Goal: Transaction & Acquisition: Complete application form

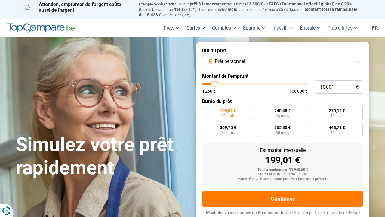
click at [215, 83] on input "range" at bounding box center [255, 84] width 106 height 2
type input "10000"
radio input "true"
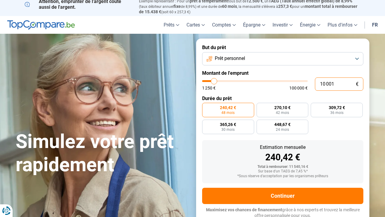
click at [338, 85] on input "10 001" at bounding box center [339, 83] width 48 height 13
type input "1 000"
type input "1250"
type input "100"
type input "1250"
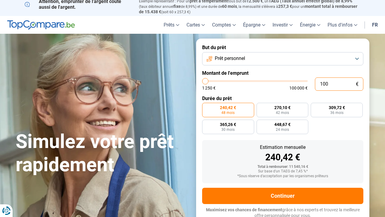
type input "10"
type input "1250"
type input "1"
type input "1250"
type input "0"
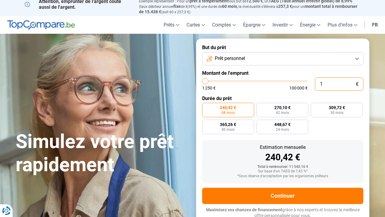
type input "1250"
type input "8"
type input "1250"
type input "80"
type input "1250"
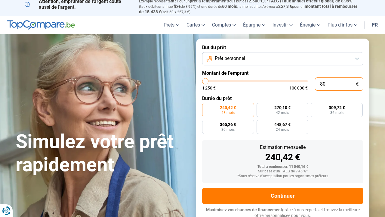
type input "800"
type input "1250"
type input "8 000"
type input "8000"
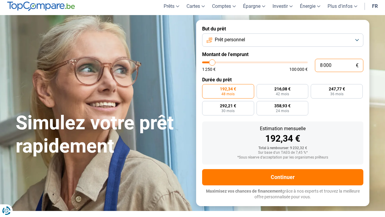
scroll to position [23, 0]
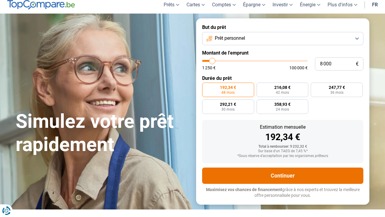
click at [280, 170] on button "Continuer" at bounding box center [282, 175] width 161 height 16
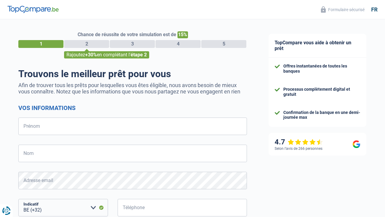
select select "32"
type input "E"
type input "[PERSON_NAME]"
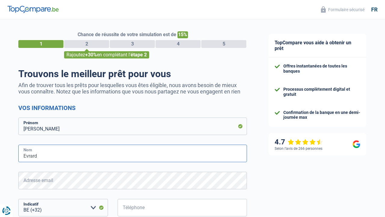
type input "Evrard"
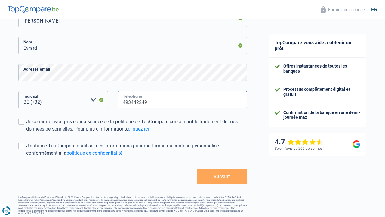
scroll to position [107, 0]
type input "493442249"
click at [24, 122] on span at bounding box center [21, 122] width 6 height 6
click at [26, 133] on input "Je confirme avoir pris connaissance de la politique de TopCompare concernant le…" at bounding box center [26, 133] width 0 height 0
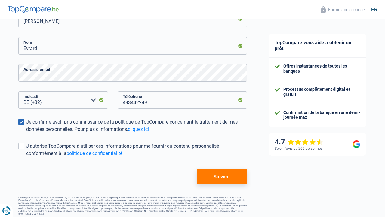
click at [232, 175] on button "Suivant" at bounding box center [222, 176] width 50 height 15
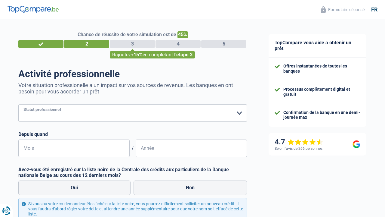
select select "independent"
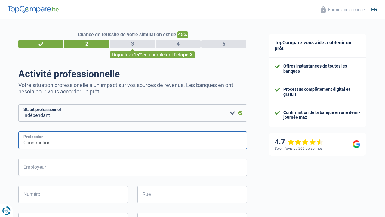
type input "Construction"
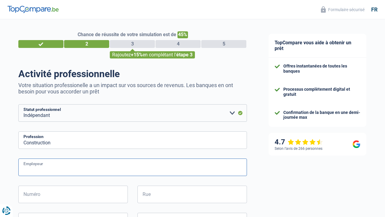
click at [39, 169] on input "Employeur" at bounding box center [132, 166] width 229 height 17
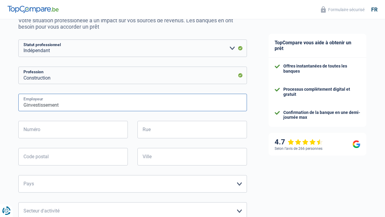
scroll to position [66, 0]
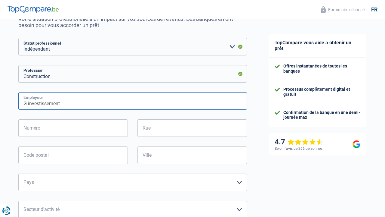
type input "G-investissement"
click at [113, 129] on input "Numéro" at bounding box center [73, 127] width 110 height 17
type input "&"
type input "106a"
type input "[GEOGRAPHIC_DATA]"
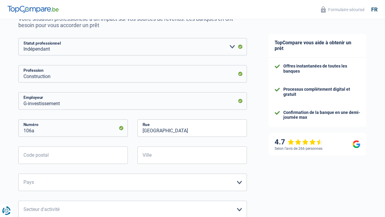
click at [106, 144] on div "106a Numéro" at bounding box center [73, 132] width 119 height 27
type input "5190"
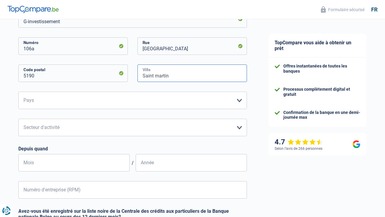
scroll to position [154, 0]
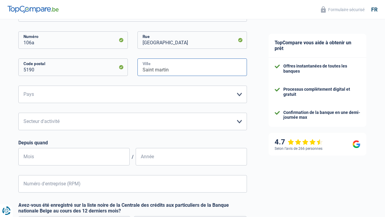
type input "Saint martin"
select select "BE"
select select "construction"
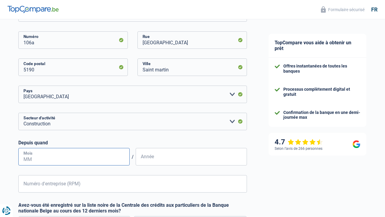
click at [80, 153] on input "Mois" at bounding box center [73, 156] width 111 height 17
type input "01"
type input "2024"
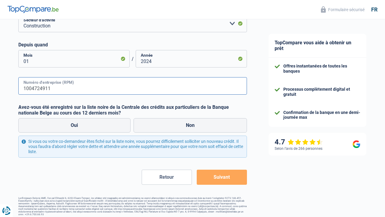
scroll to position [252, 0]
type input "1004724911"
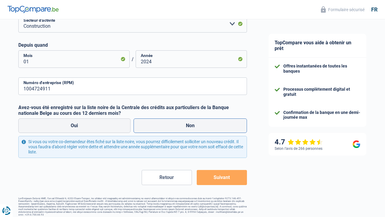
click at [173, 122] on label "Non" at bounding box center [191, 125] width 114 height 14
click at [173, 122] on input "Non" at bounding box center [191, 125] width 114 height 14
radio input "true"
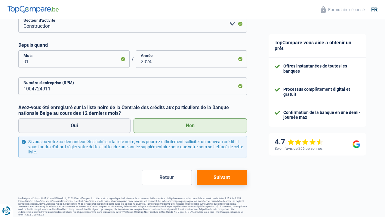
click at [228, 178] on button "Suivant" at bounding box center [222, 177] width 50 height 15
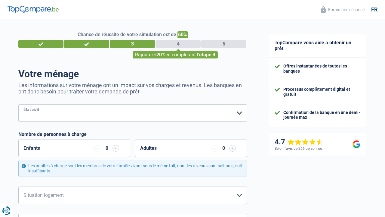
select select "single"
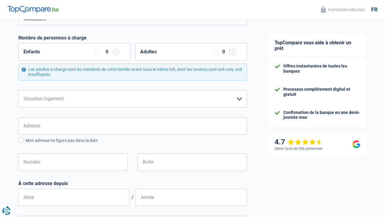
scroll to position [101, 0]
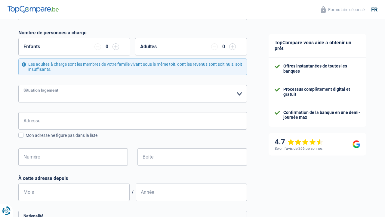
select select "rents"
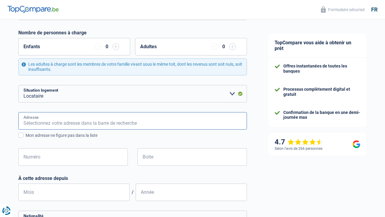
click at [74, 118] on input "Adresse" at bounding box center [132, 120] width 229 height 17
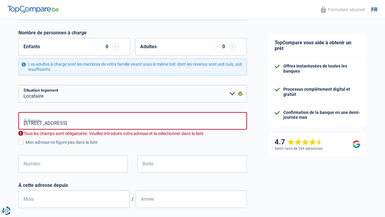
type input "[GEOGRAPHIC_DATA], 5190, [GEOGRAPHIC_DATA], BE"
type input "106"
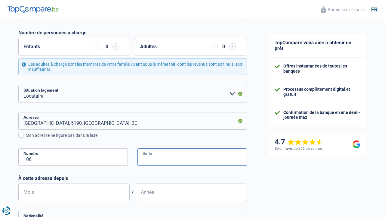
type input "1"
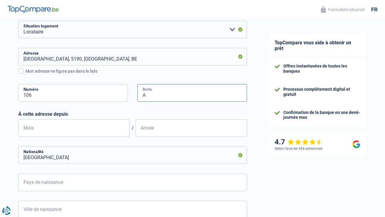
scroll to position [168, 0]
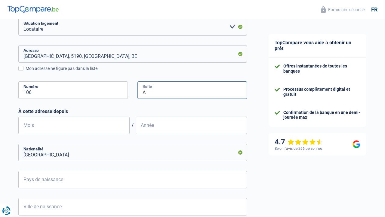
type input "A"
type input "10"
type input "2023"
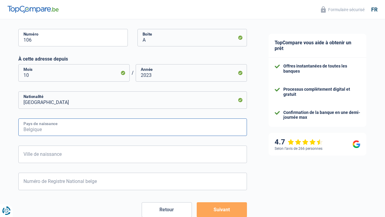
scroll to position [224, 0]
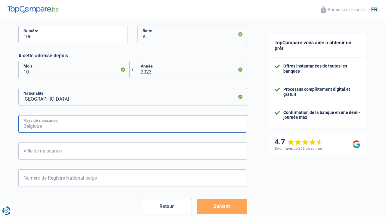
click at [98, 120] on input "Pays de naissance" at bounding box center [132, 123] width 229 height 17
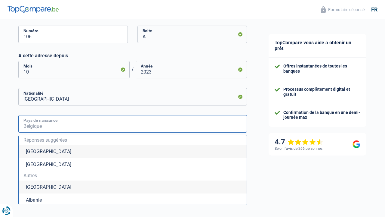
click at [85, 129] on input "Pays de naissance" at bounding box center [132, 123] width 229 height 17
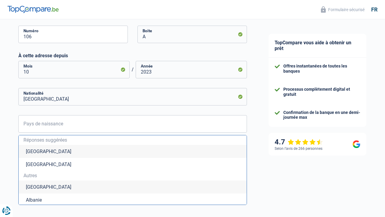
click at [63, 148] on li "[GEOGRAPHIC_DATA]" at bounding box center [133, 151] width 228 height 13
type input "[GEOGRAPHIC_DATA]"
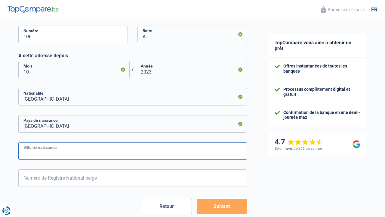
click at [88, 146] on input "Ville de naissance" at bounding box center [132, 150] width 229 height 17
type input "[GEOGRAPHIC_DATA]"
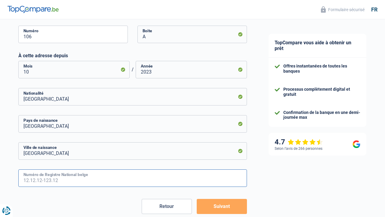
click at [97, 183] on input "Numéro de Registre National belge" at bounding box center [132, 177] width 229 height 17
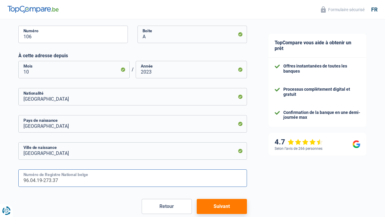
type input "96.04.19-273.37"
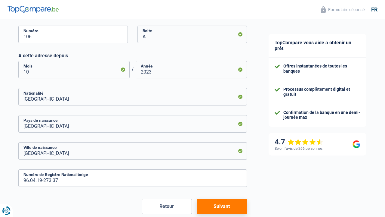
click at [219, 208] on button "Suivant" at bounding box center [222, 206] width 50 height 15
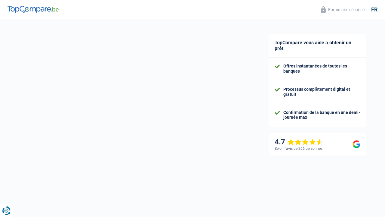
select select "netSalary"
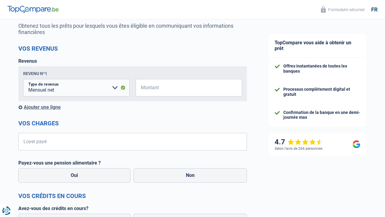
scroll to position [60, 0]
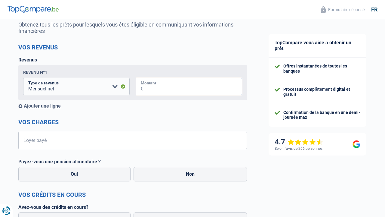
click at [164, 85] on input "Montant" at bounding box center [192, 86] width 99 height 17
type input "1.600"
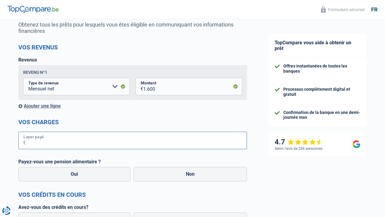
click at [148, 142] on input "Loyer payé" at bounding box center [136, 139] width 221 height 17
type input "650"
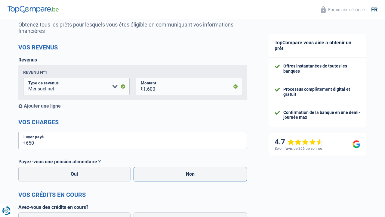
click at [161, 173] on label "Non" at bounding box center [191, 174] width 114 height 14
click at [161, 173] on input "Non" at bounding box center [191, 174] width 114 height 14
radio input "true"
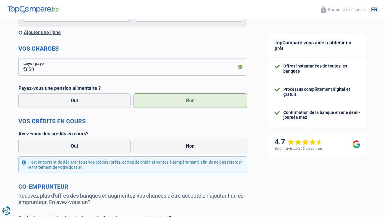
scroll to position [137, 0]
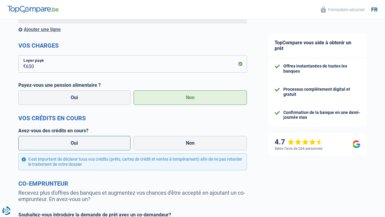
click at [100, 138] on label "Oui" at bounding box center [74, 143] width 112 height 14
click at [100, 138] on input "Oui" at bounding box center [74, 143] width 112 height 14
radio input "true"
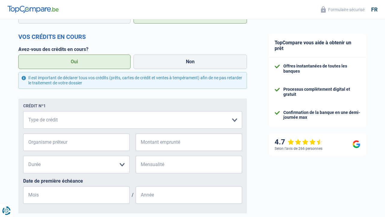
scroll to position [224, 0]
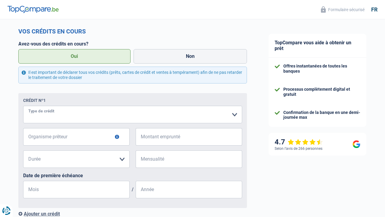
select select "mortgage"
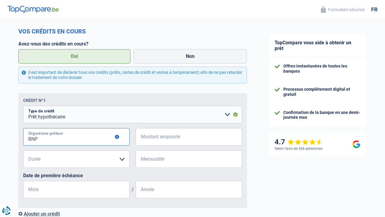
type input "BNP"
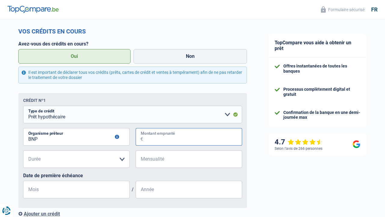
click at [186, 132] on input "Montant emprunté" at bounding box center [192, 136] width 99 height 17
type input "149.000"
select select "300"
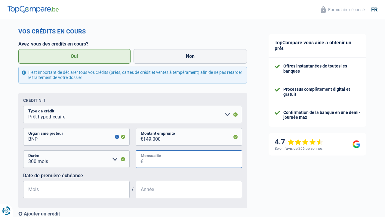
click at [197, 157] on input "Mensualité" at bounding box center [192, 158] width 99 height 17
type input "637"
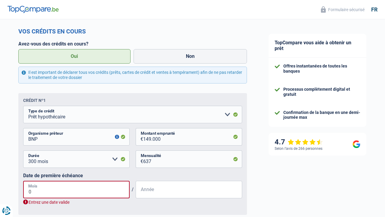
type input "05"
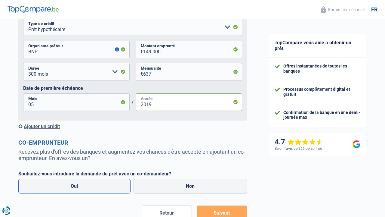
scroll to position [334, 0]
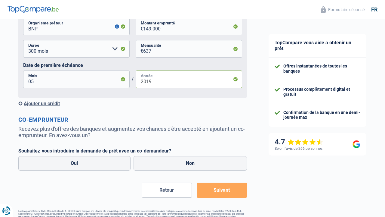
type input "2019"
click at [38, 101] on div "Ajouter un crédit" at bounding box center [132, 103] width 229 height 6
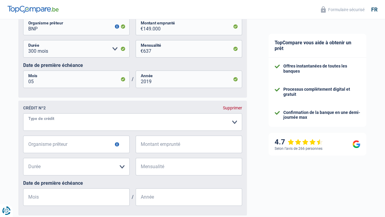
select select "renovationLoan"
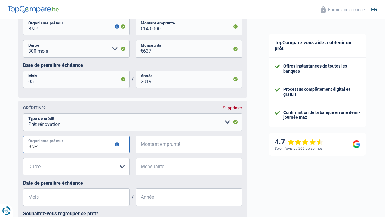
type input "BNP"
click at [199, 139] on input "Montant emprunté" at bounding box center [192, 143] width 99 height 17
type input "30.000"
select select "mortgage"
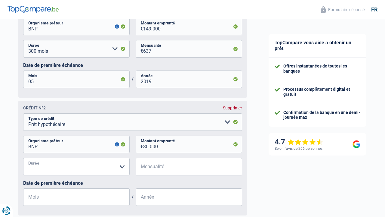
select select "300"
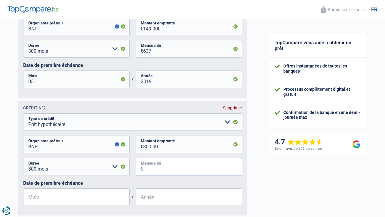
click at [168, 166] on input "Mensualité" at bounding box center [192, 166] width 99 height 17
type input "128"
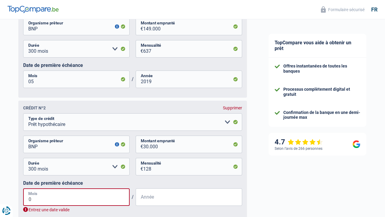
type input "09"
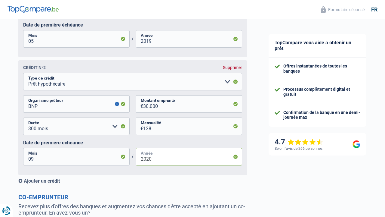
scroll to position [405, 0]
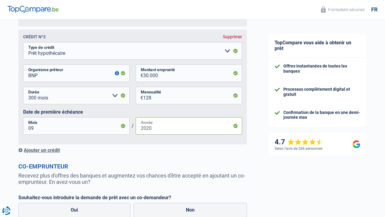
type input "2020"
click at [42, 151] on div "Ajouter un crédit" at bounding box center [132, 150] width 229 height 6
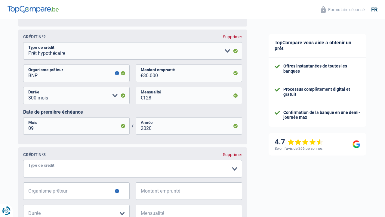
select select "personalLoan"
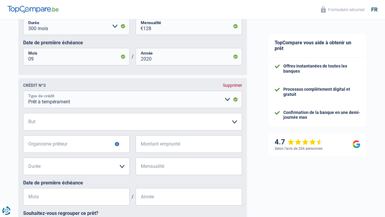
scroll to position [480, 0]
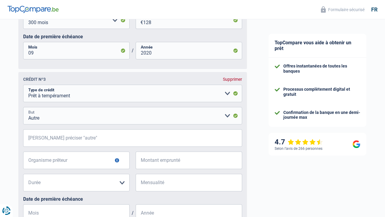
select select "loanRepayment"
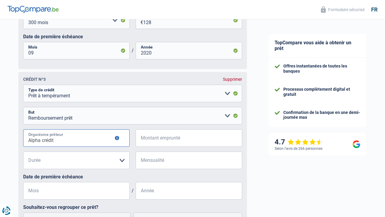
type input "Alpha crédit"
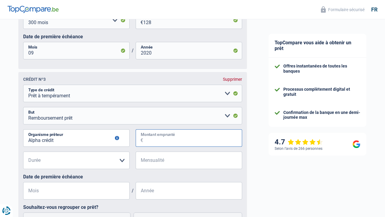
click at [178, 135] on input "Montant emprunté" at bounding box center [192, 137] width 99 height 17
type input "41.000"
select select "120"
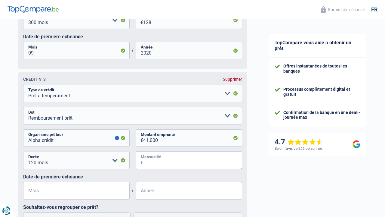
click at [166, 152] on input "Mensualité" at bounding box center [192, 159] width 99 height 17
type input "344"
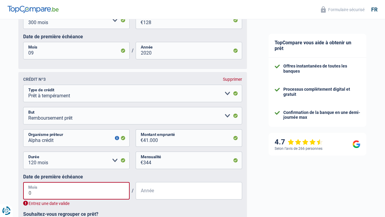
type input "04"
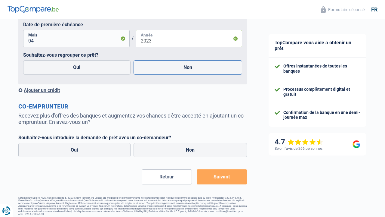
scroll to position [632, 0]
type input "2023"
click at [180, 65] on label "Non" at bounding box center [188, 67] width 109 height 14
click at [180, 65] on input "Non" at bounding box center [188, 67] width 109 height 14
radio input "true"
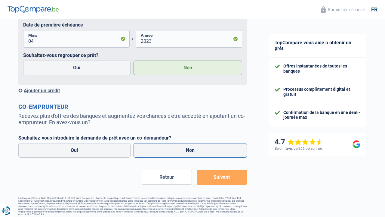
click at [166, 150] on label "Non" at bounding box center [191, 150] width 114 height 14
click at [166, 150] on input "Non" at bounding box center [191, 150] width 114 height 14
radio input "true"
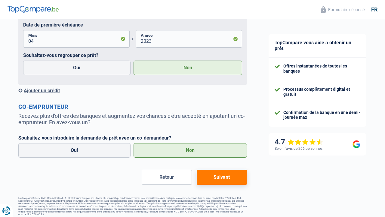
click at [213, 172] on button "Suivant" at bounding box center [222, 176] width 50 height 15
select select "48"
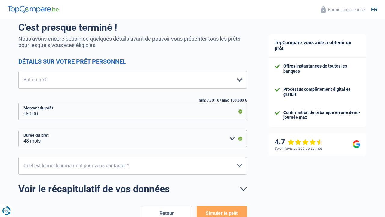
scroll to position [53, 0]
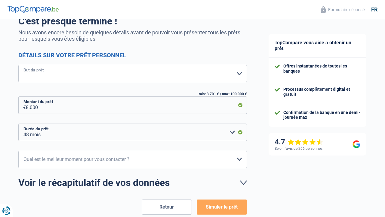
select select "other"
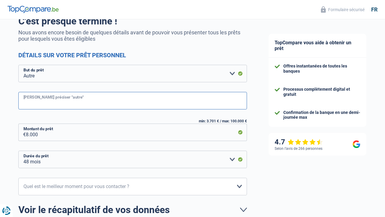
click at [66, 101] on input "[PERSON_NAME] préciser "autre"" at bounding box center [132, 100] width 229 height 17
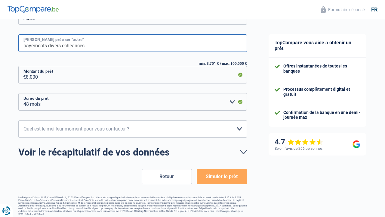
scroll to position [110, 0]
type input "payements divers échéances"
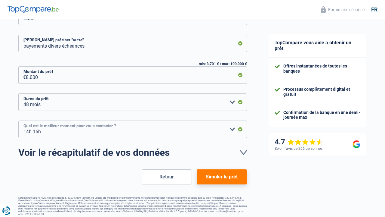
select select "12-14"
click at [219, 175] on button "Simuler le prêt" at bounding box center [222, 176] width 50 height 15
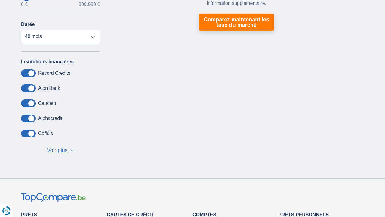
scroll to position [132, 0]
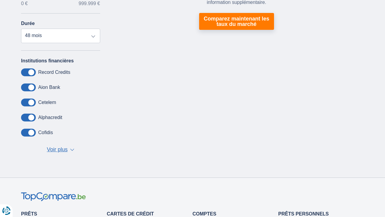
click at [59, 148] on span "Voir plus" at bounding box center [57, 150] width 21 height 8
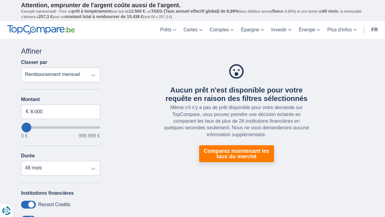
scroll to position [0, 0]
type input "22.000"
type input "22000"
type input "17.000"
type input "17000"
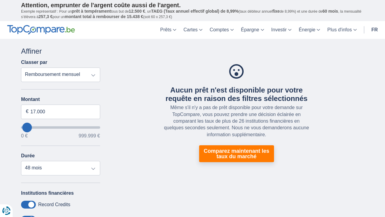
type input "13.000"
type input "13000"
type input "9.000"
type input "9000"
type input "4.000"
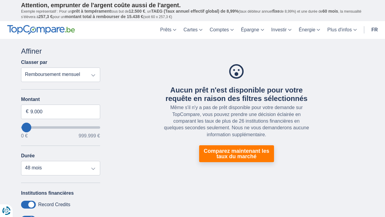
type input "4000"
type input "0"
select select "12"
type input "4.000"
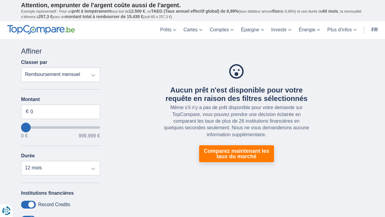
type input "4000"
type input "9.000"
type input "9000"
type input "13.000"
type input "13000"
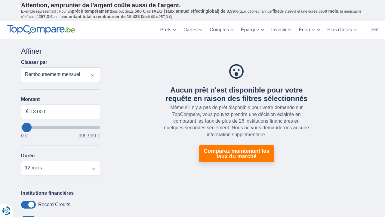
select select "60"
type input "9.000"
type input "9000"
select select "48"
type input "4.000"
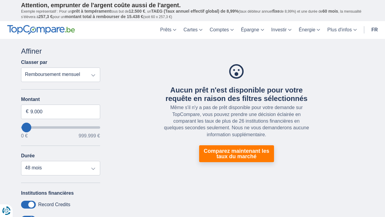
type input "4000"
select select "36"
type input "0"
select select "12"
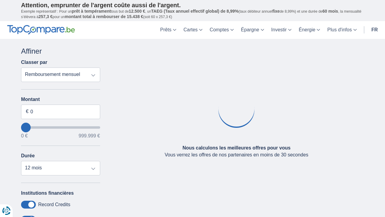
type input "0"
click at [26, 128] on input "wantToBorrow" at bounding box center [60, 127] width 79 height 2
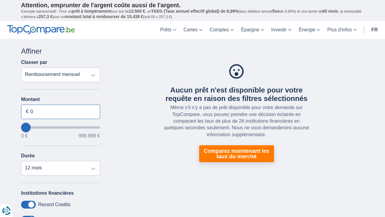
click at [46, 105] on input "0" at bounding box center [60, 111] width 79 height 14
type input "5.000"
type input "5000"
select select "36"
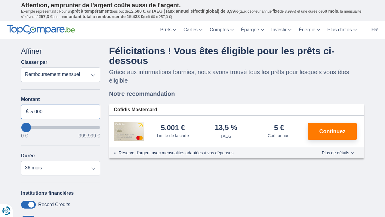
click at [76, 112] on input "5.000" at bounding box center [60, 111] width 79 height 14
type input "5"
type input "6.000"
type input "6000"
select select "42"
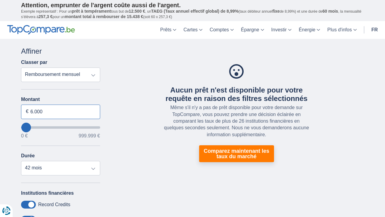
click at [66, 107] on input "6.000" at bounding box center [60, 111] width 79 height 14
type input "5.000"
type input "5000"
select select "36"
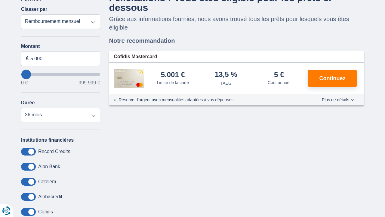
scroll to position [53, 0]
click at [335, 97] on span "Plus de détails" at bounding box center [338, 99] width 33 height 4
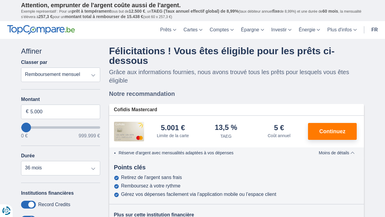
scroll to position [0, 0]
